Goal: Check status: Check status

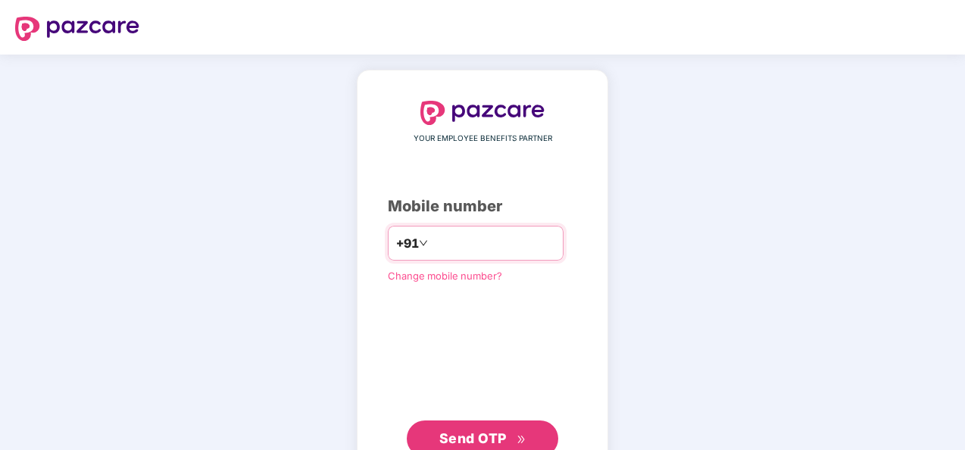
click at [444, 247] on input "number" at bounding box center [493, 243] width 124 height 24
type input "**********"
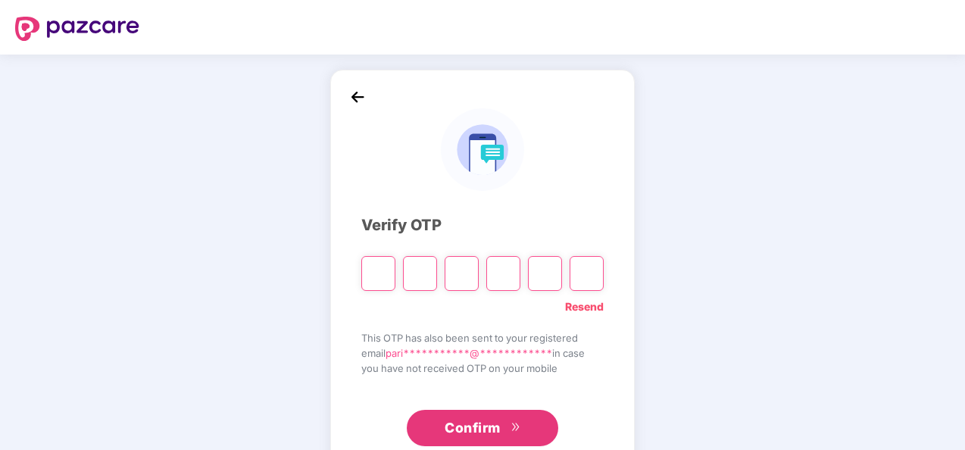
type input "*"
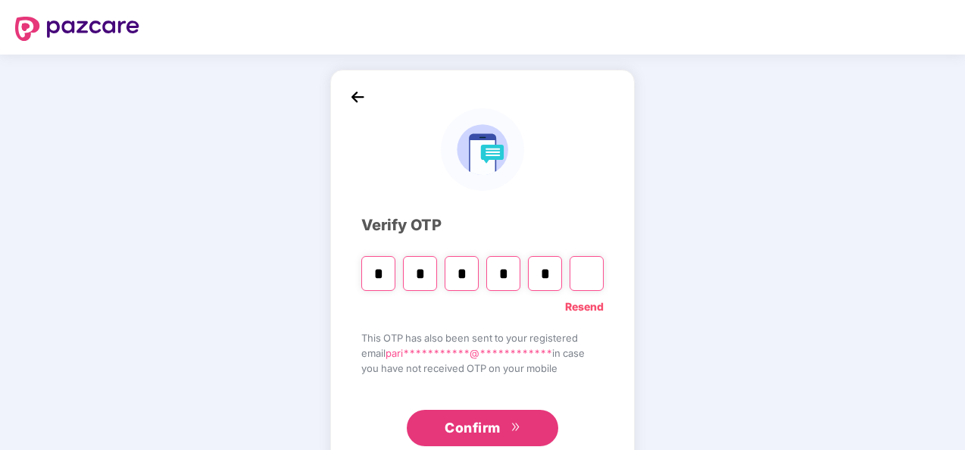
type input "*"
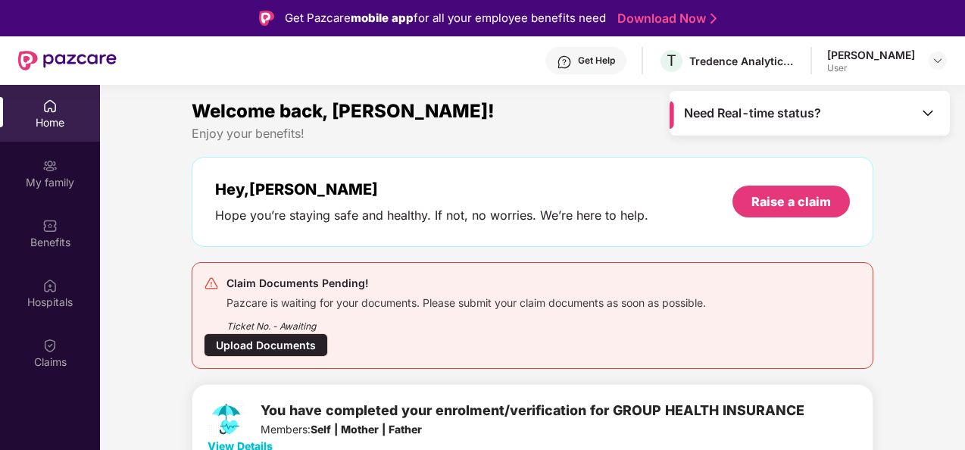
click at [274, 345] on div "Upload Documents" at bounding box center [266, 344] width 124 height 23
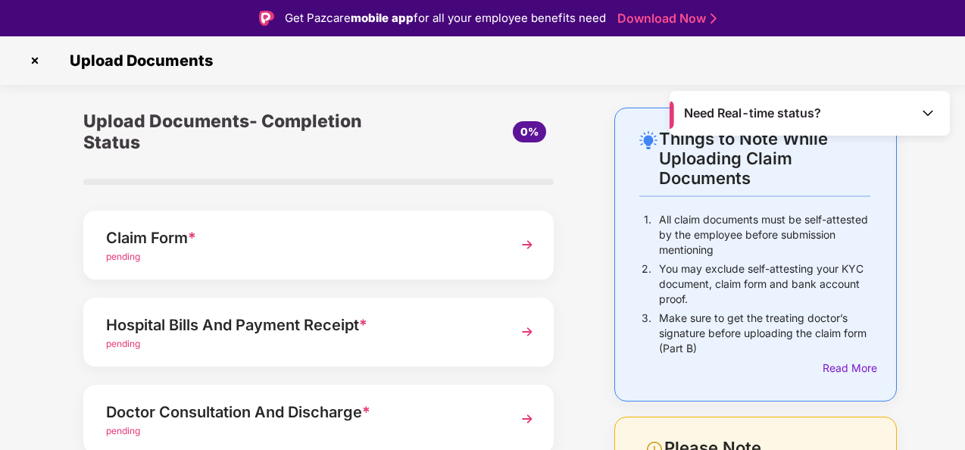
click at [533, 245] on img at bounding box center [526, 244] width 27 height 27
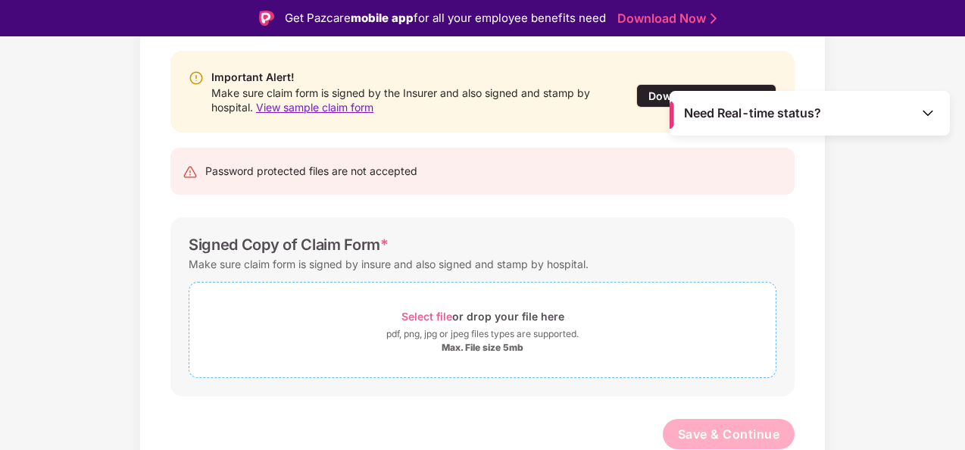
scroll to position [36, 0]
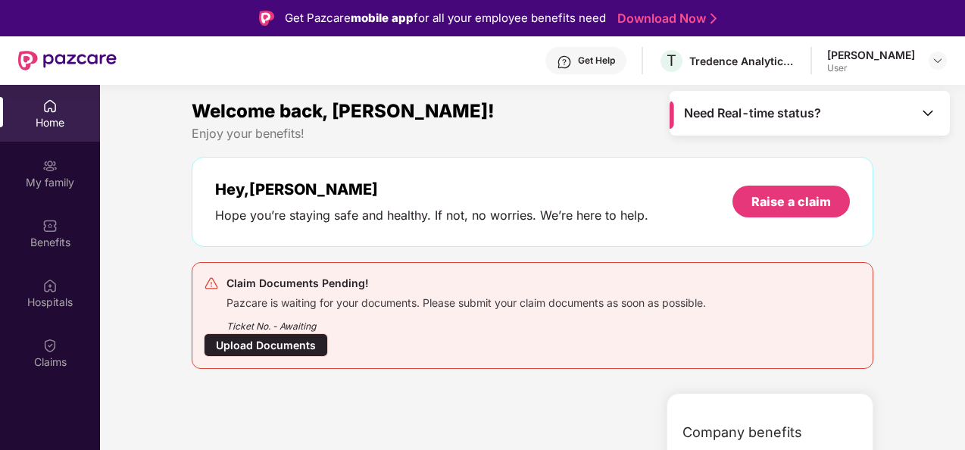
click at [203, 168] on div "Hey, Paritosh Hope you’re staying safe and healthy. If not, no worries. We’re h…" at bounding box center [533, 202] width 682 height 90
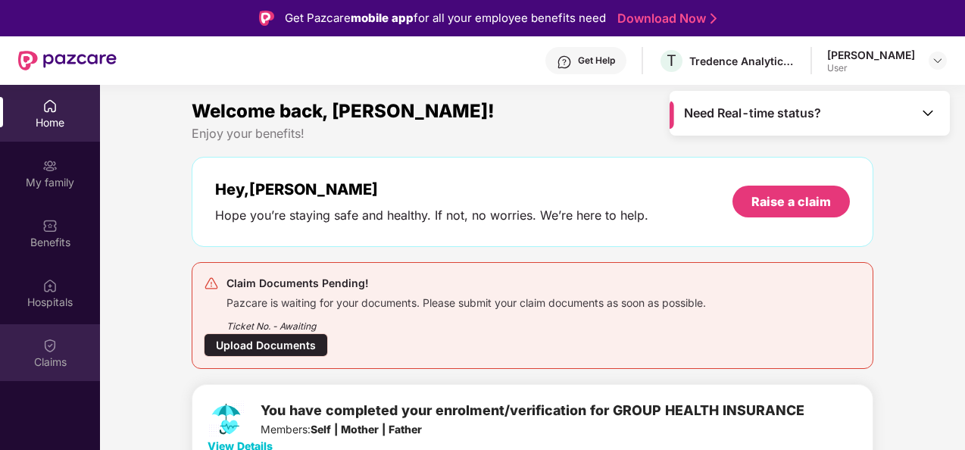
click at [42, 373] on div "Claims" at bounding box center [50, 352] width 100 height 57
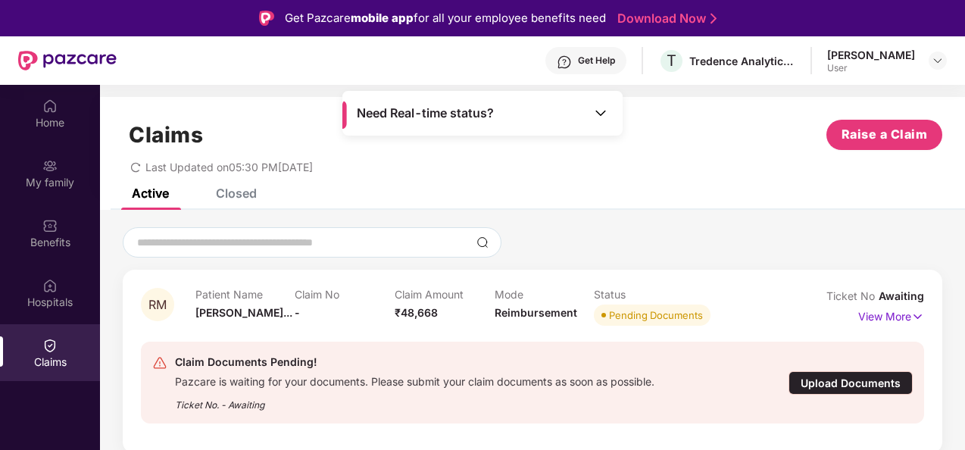
click at [217, 190] on div "Closed" at bounding box center [236, 192] width 41 height 15
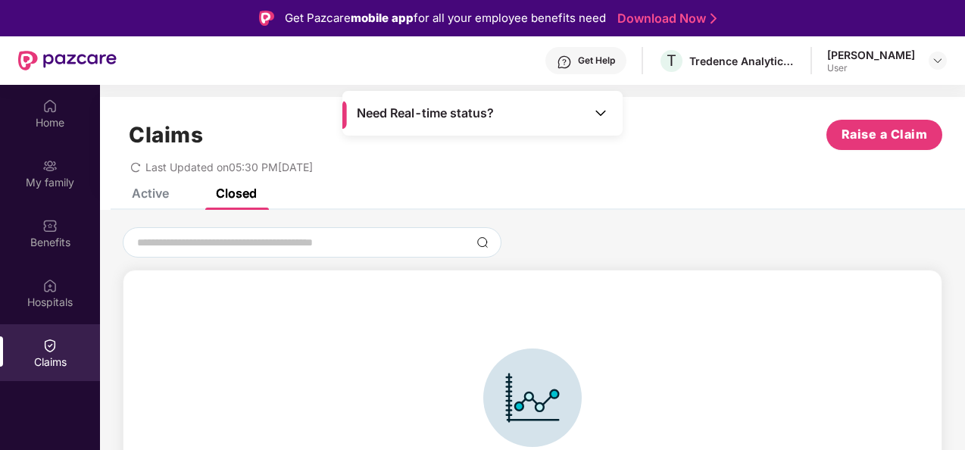
click at [158, 192] on div "Active" at bounding box center [150, 192] width 37 height 15
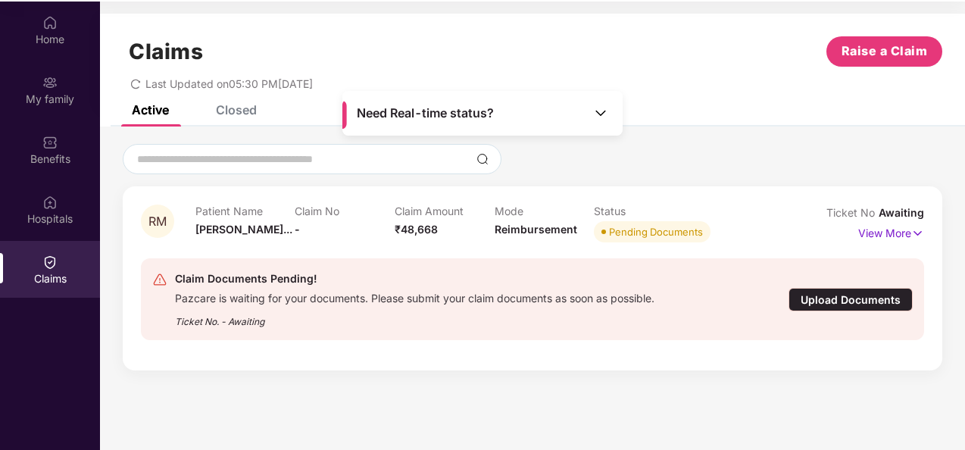
scroll to position [82, 0]
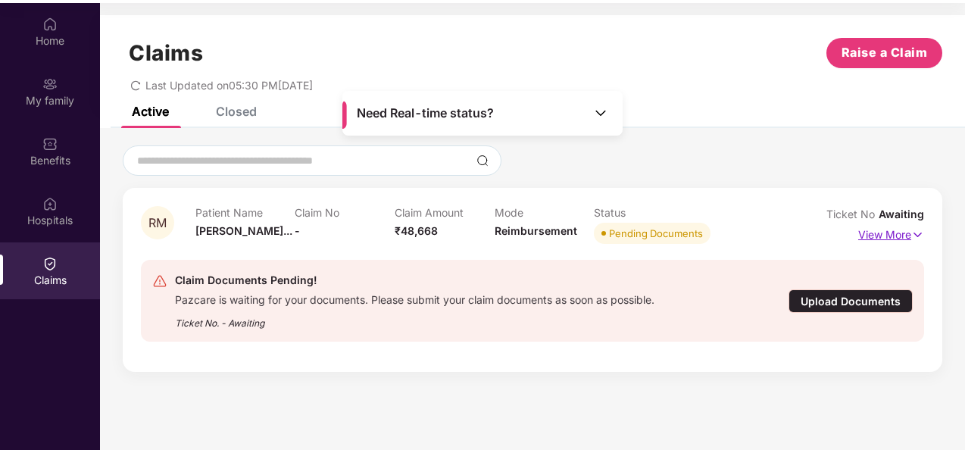
click at [902, 237] on p "View More" at bounding box center [891, 233] width 66 height 20
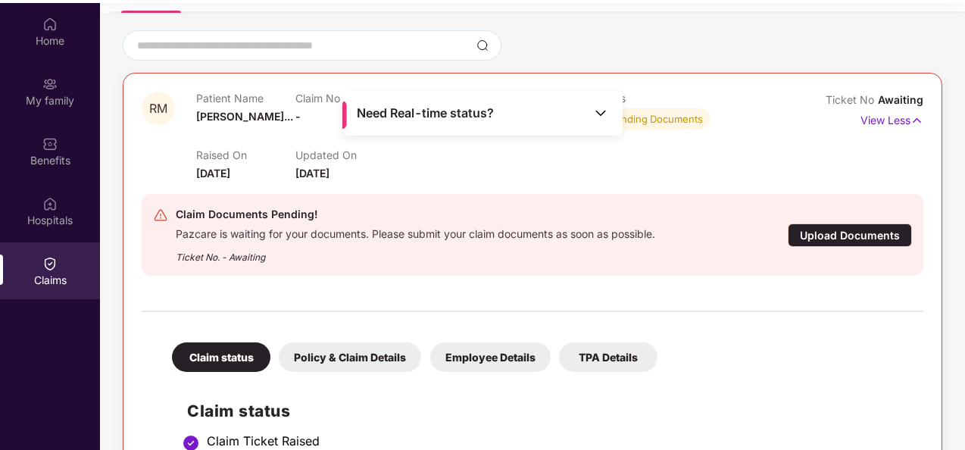
scroll to position [0, 0]
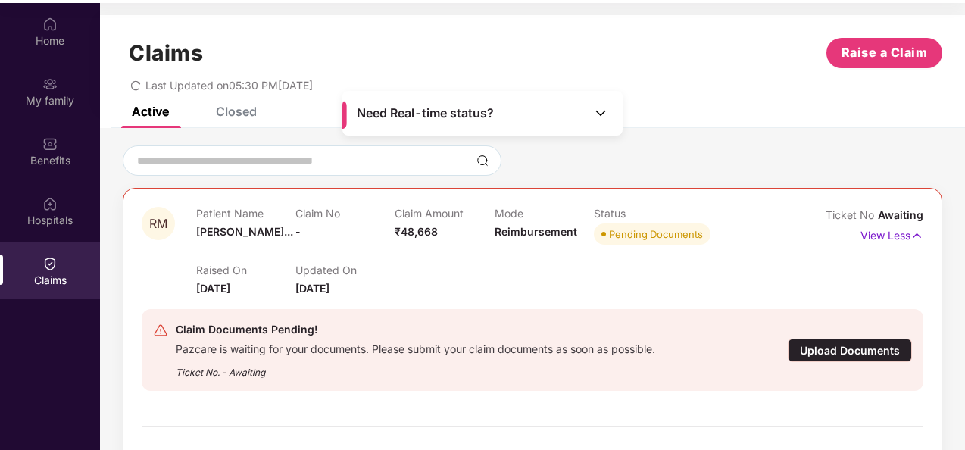
click at [598, 119] on img at bounding box center [600, 112] width 15 height 15
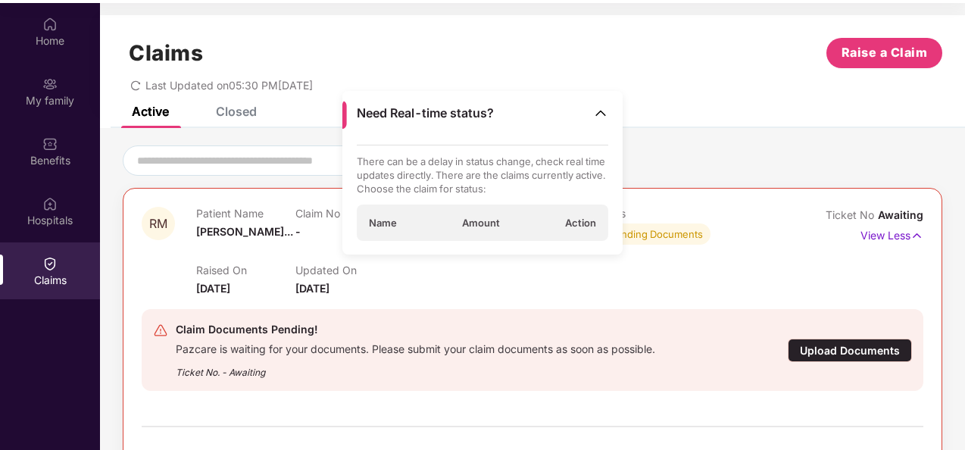
click at [598, 119] on img at bounding box center [600, 112] width 15 height 15
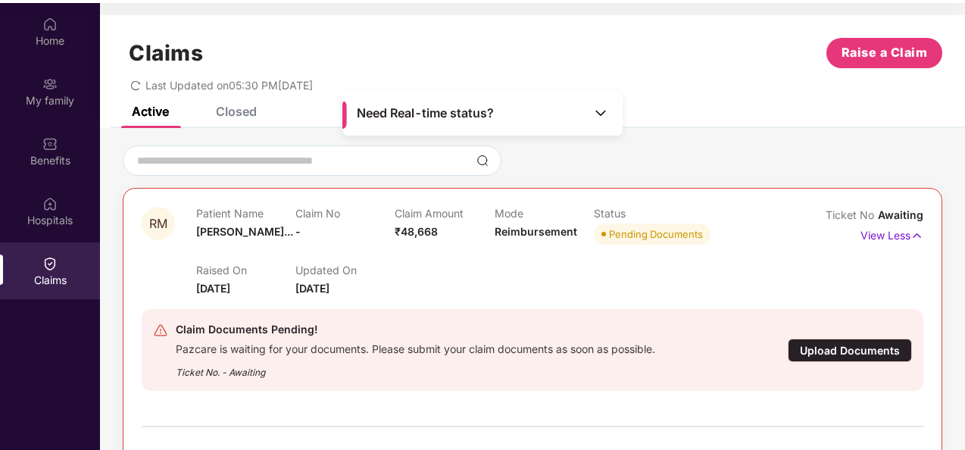
click at [559, 48] on div "Claims Raise a Claim" at bounding box center [532, 53] width 819 height 30
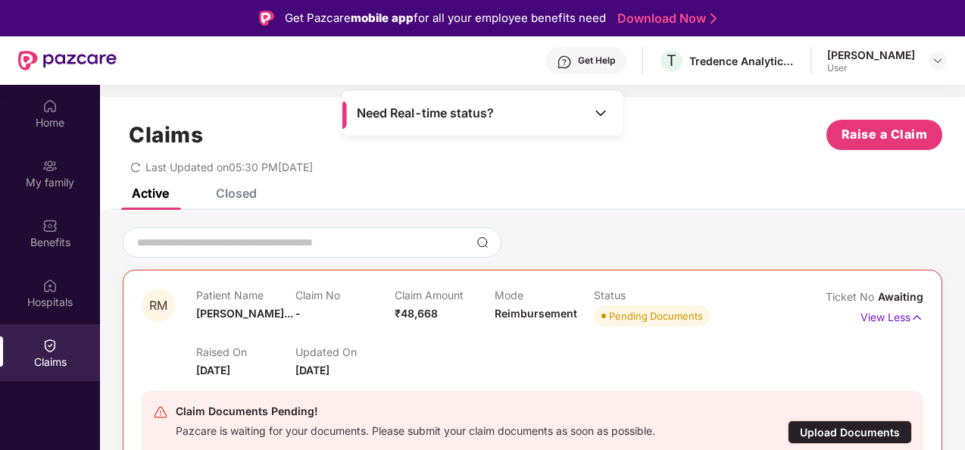
click at [595, 112] on img at bounding box center [600, 112] width 15 height 15
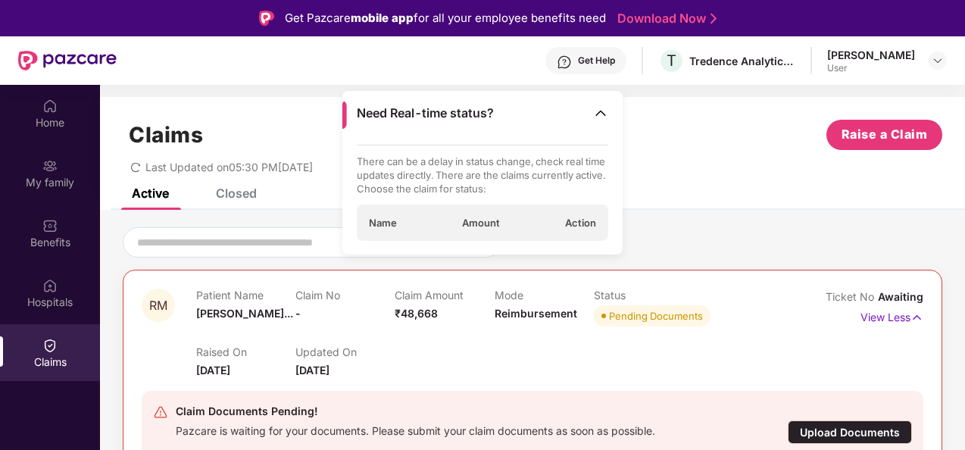
click at [595, 112] on img at bounding box center [600, 112] width 15 height 15
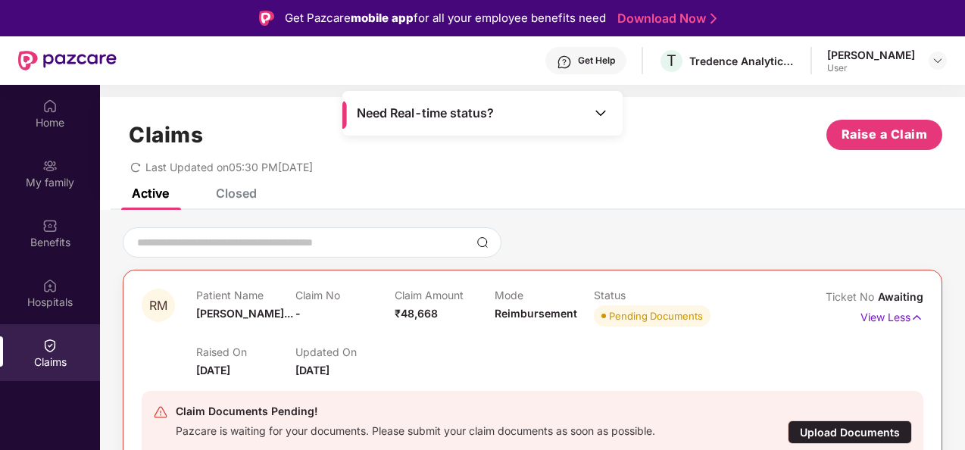
click at [600, 104] on div "Need Real-time status?" at bounding box center [482, 113] width 280 height 45
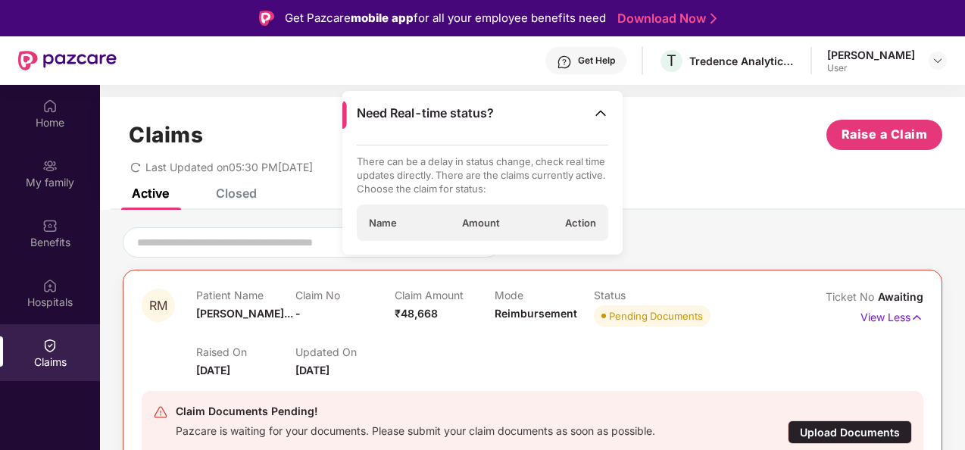
click at [320, 112] on div "Claims Raise a Claim Last Updated on 05:30 PM, 08 Sep 2025" at bounding box center [532, 143] width 865 height 92
click at [601, 114] on img at bounding box center [600, 112] width 15 height 15
